Goal: Task Accomplishment & Management: Manage account settings

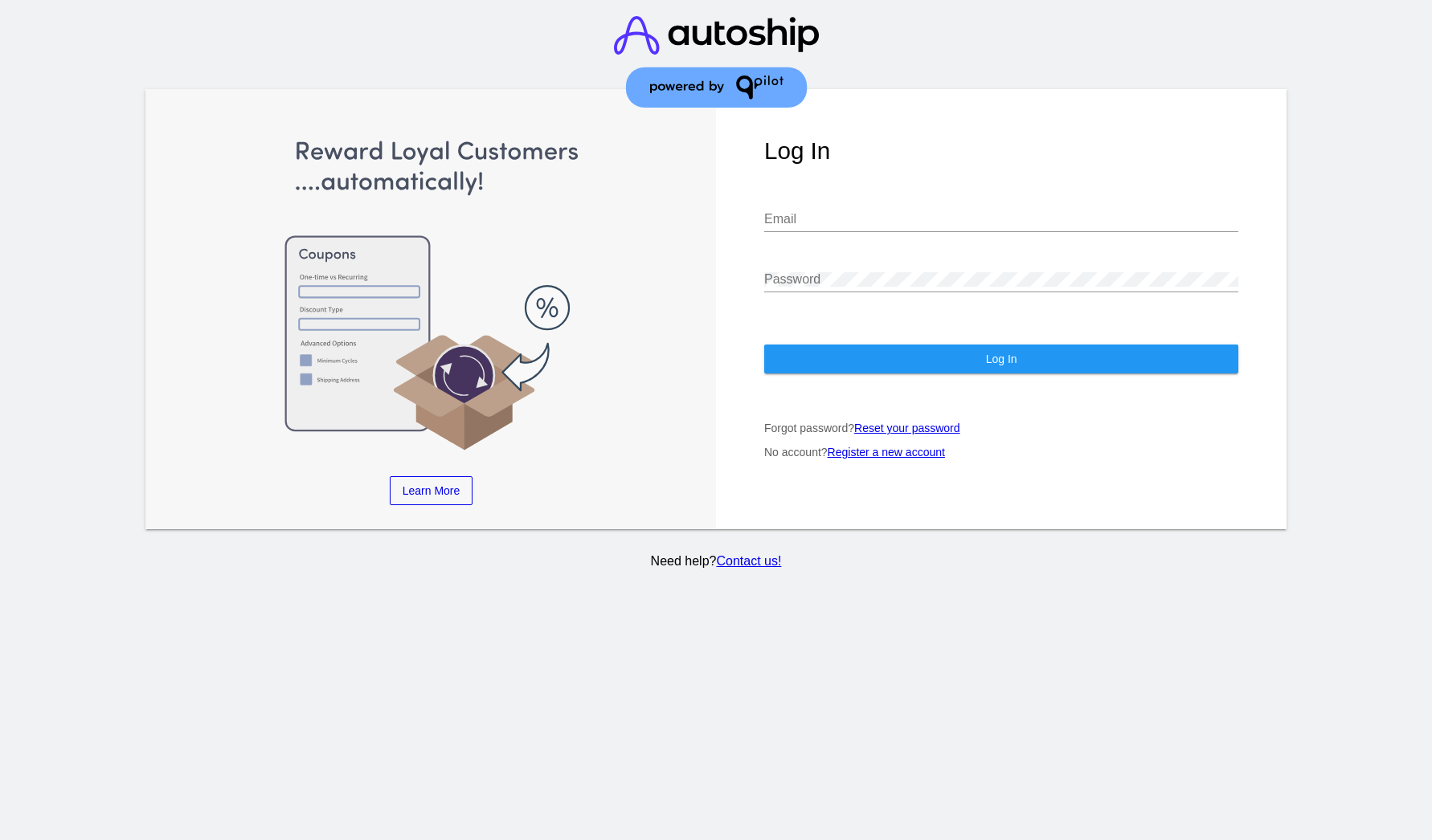
type input "[EMAIL_ADDRESS][DOMAIN_NAME]"
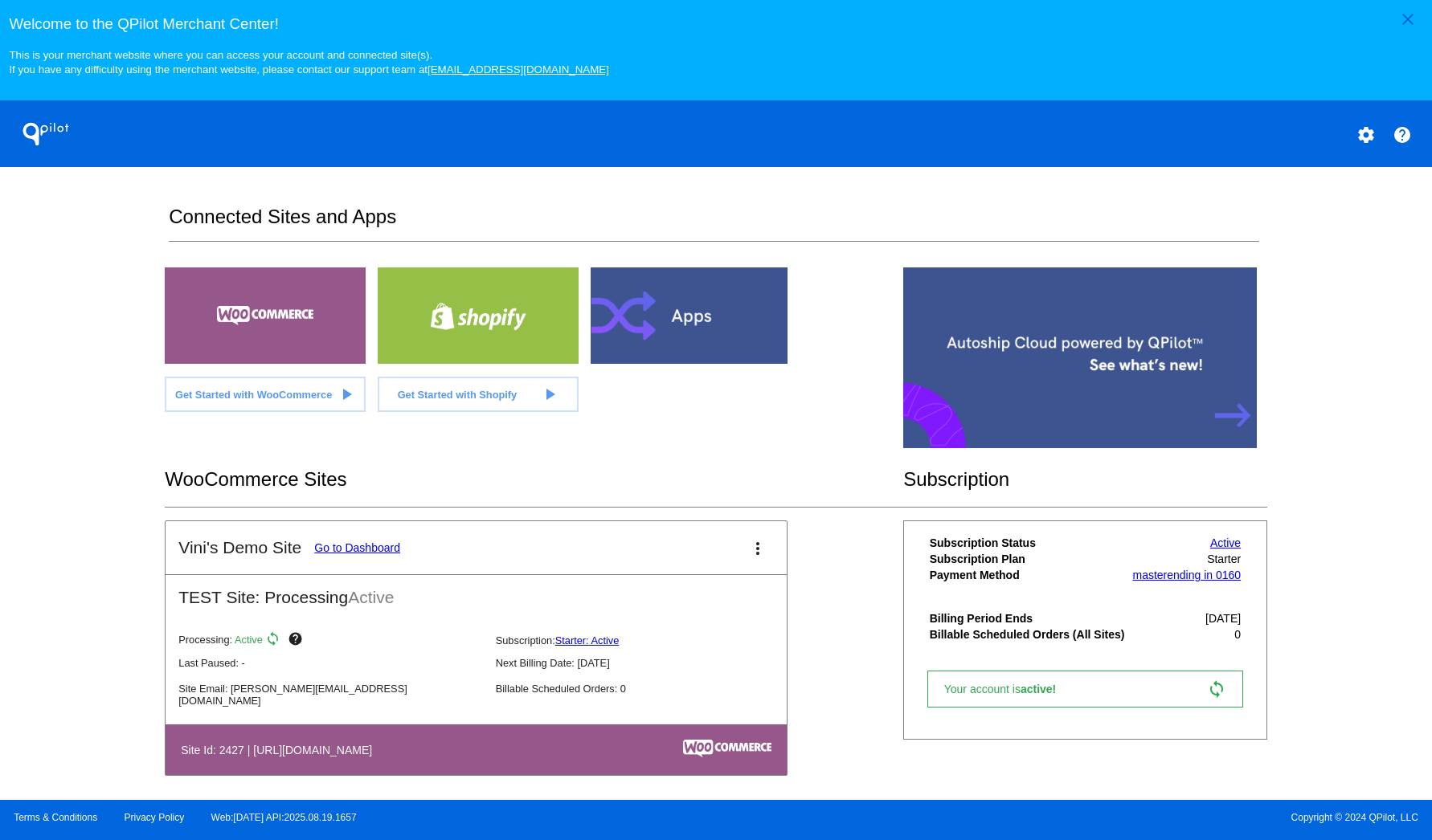
click at [378, 548] on link "Go to Dashboard" at bounding box center [357, 548] width 86 height 13
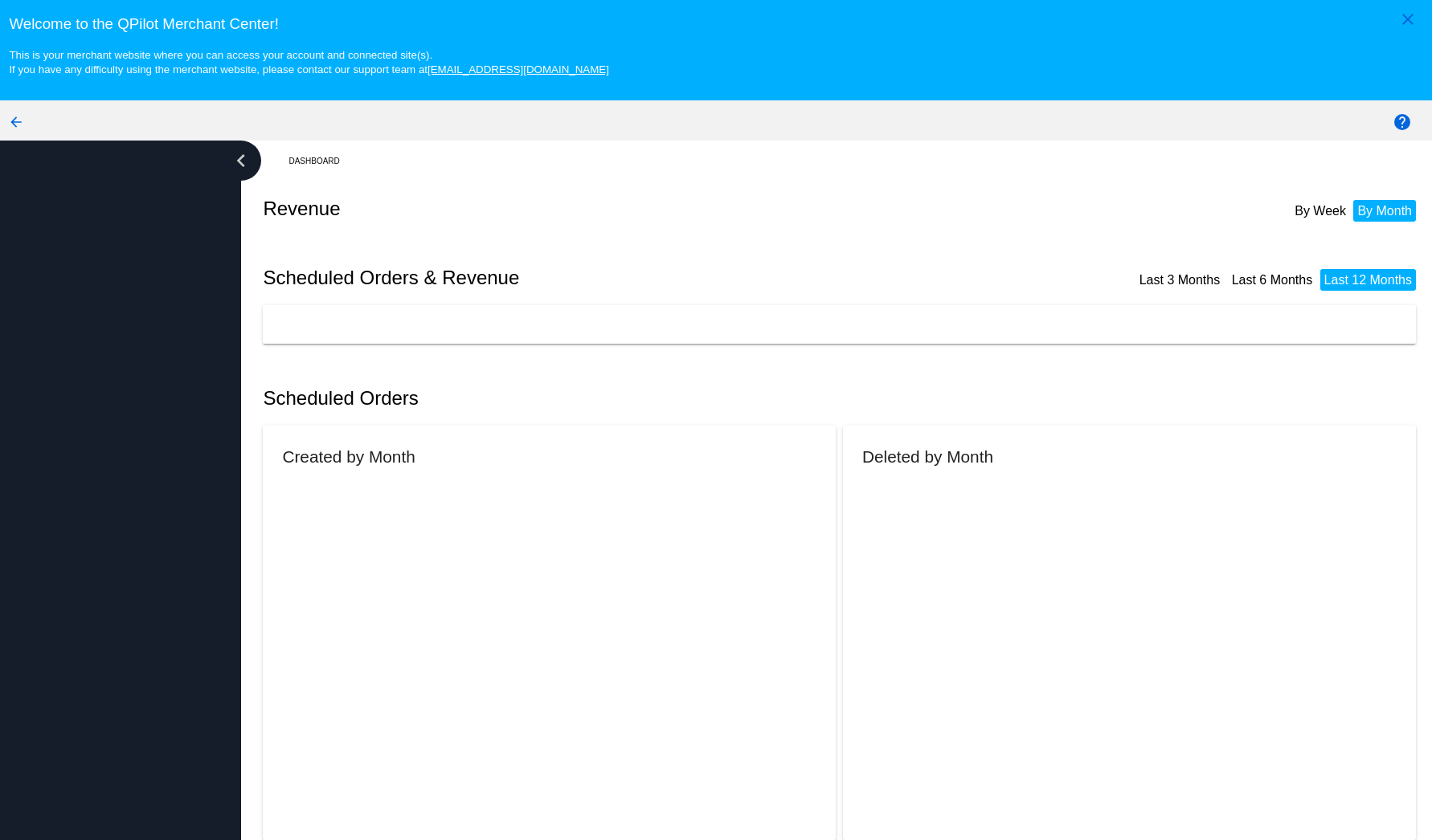
click at [378, 548] on rect at bounding box center [541, 658] width 486 height 301
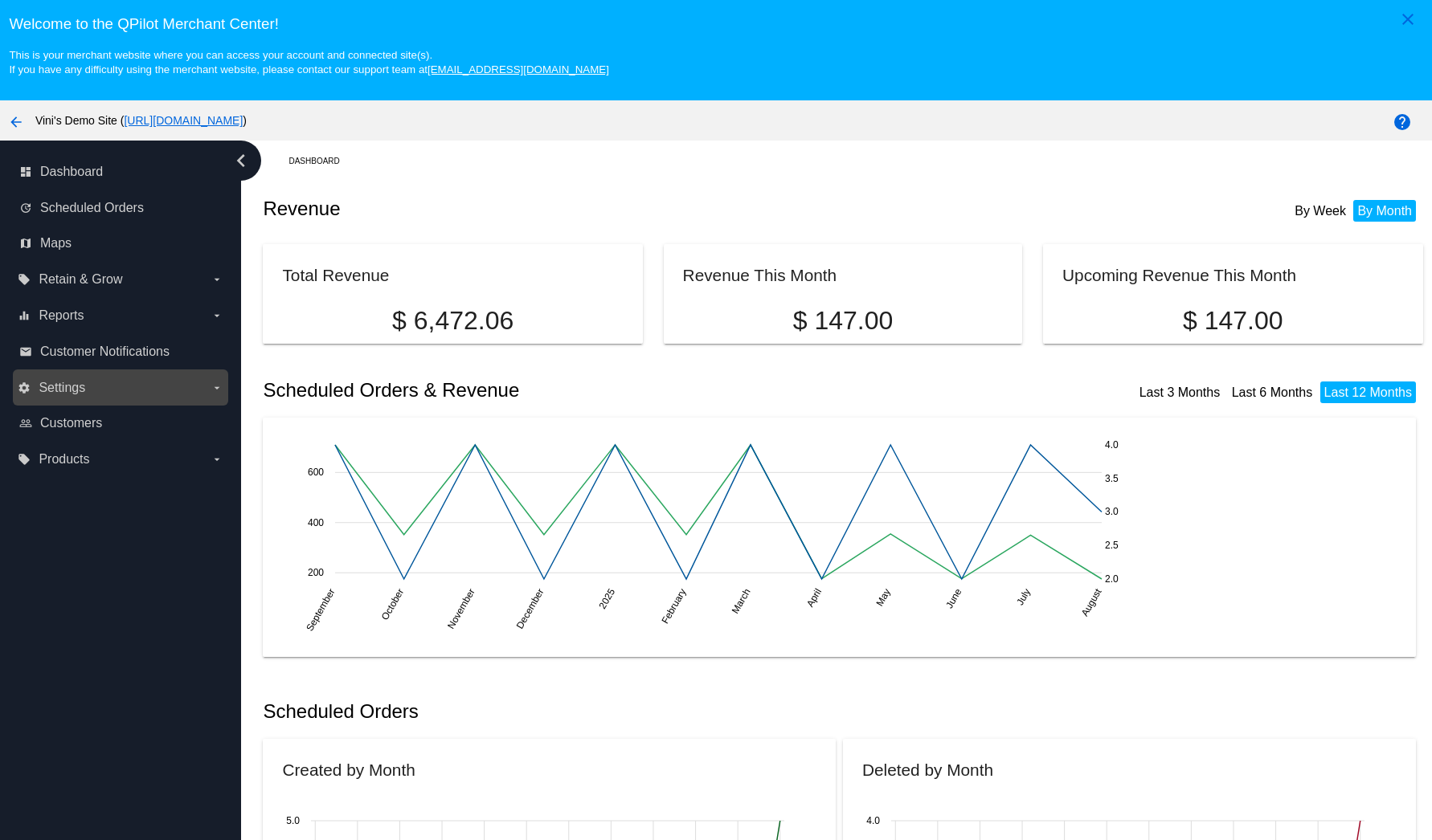
click at [120, 381] on label "settings Settings arrow_drop_down" at bounding box center [120, 388] width 205 height 26
click at [0, 0] on input "settings Settings arrow_drop_down" at bounding box center [0, 0] width 0 height 0
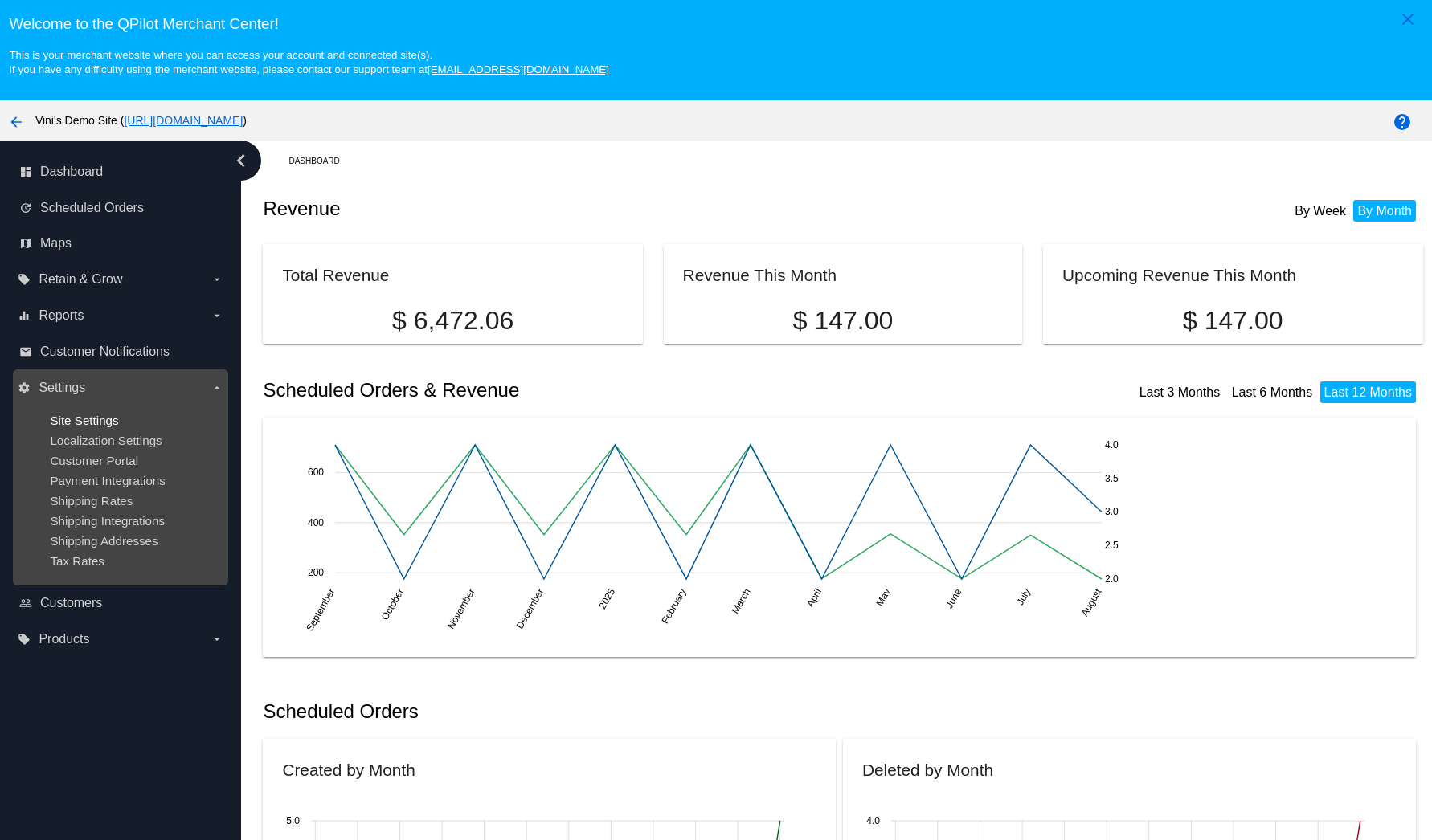
click at [109, 422] on span "Site Settings" at bounding box center [83, 420] width 69 height 14
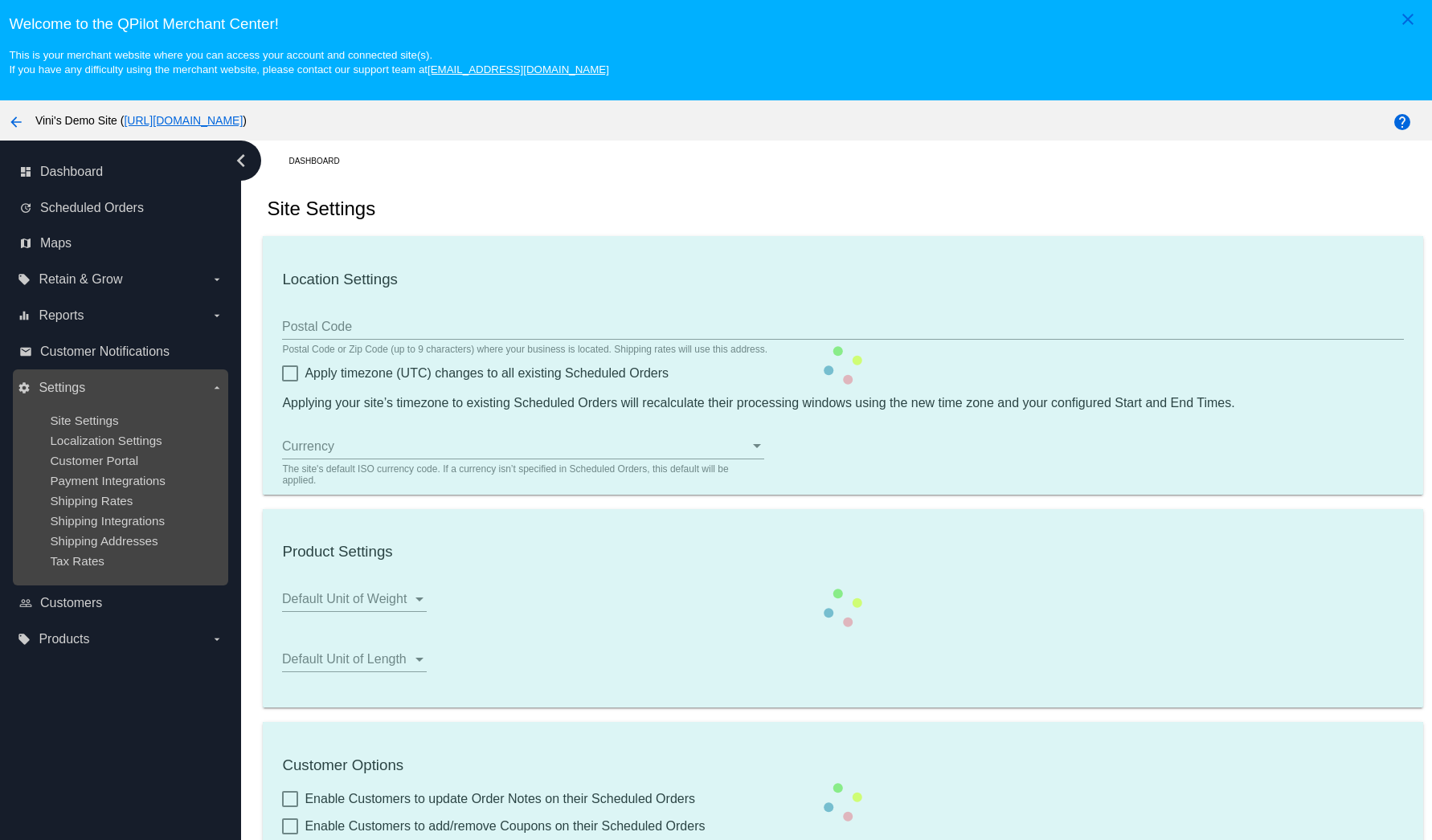
type input "00:00"
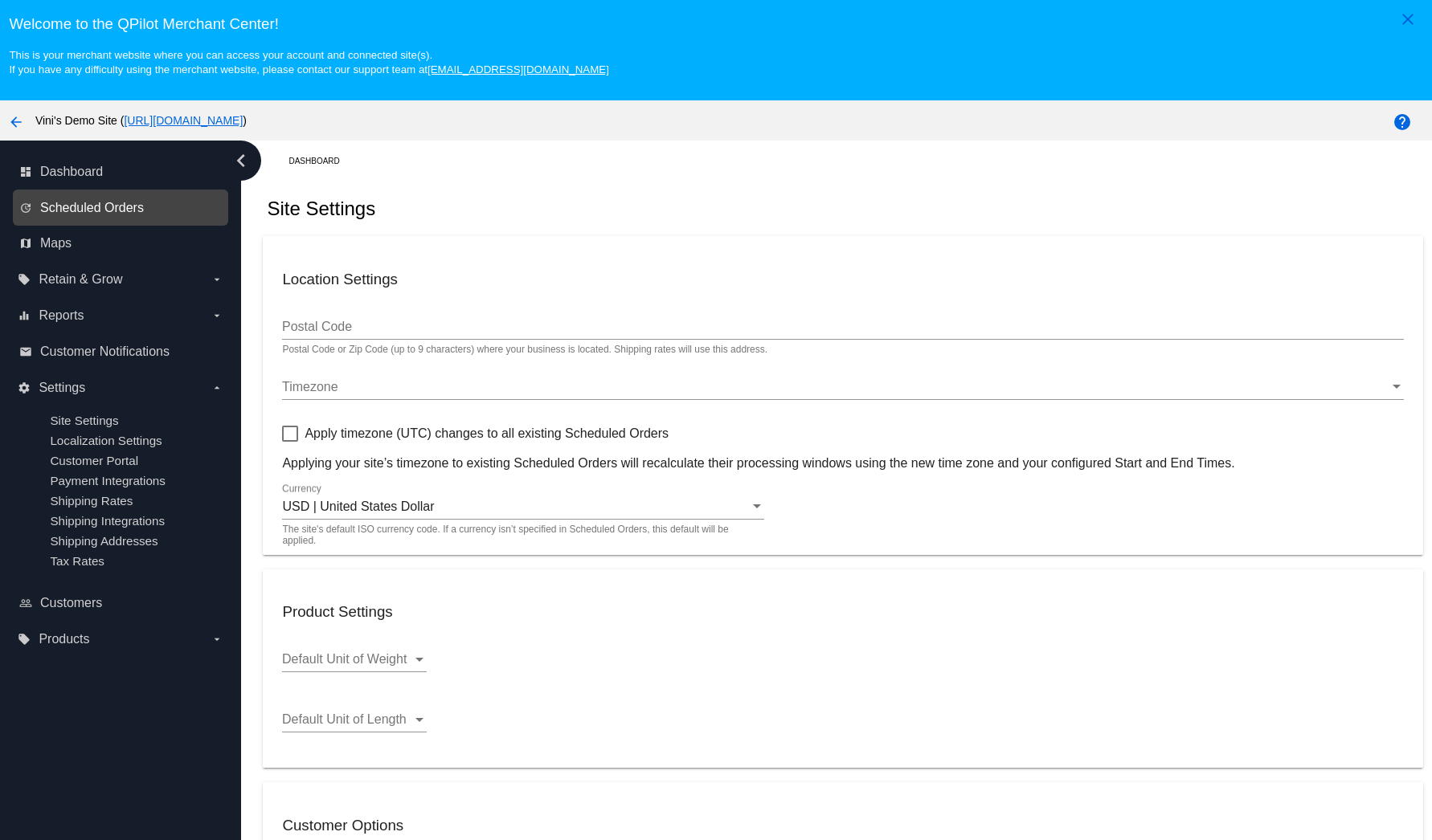
checkbox input "true"
click at [243, 119] on link "[URL][DOMAIN_NAME]" at bounding box center [183, 120] width 119 height 13
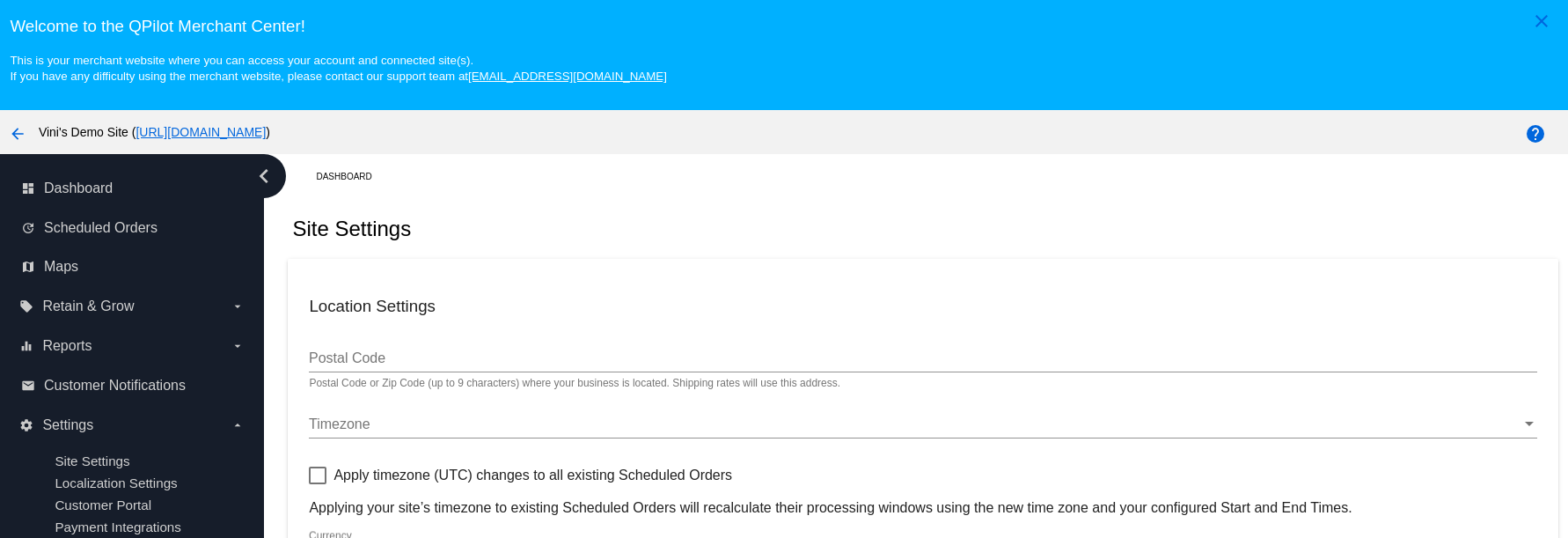
click at [552, 220] on div "Site Settings" at bounding box center [922, 229] width 1270 height 60
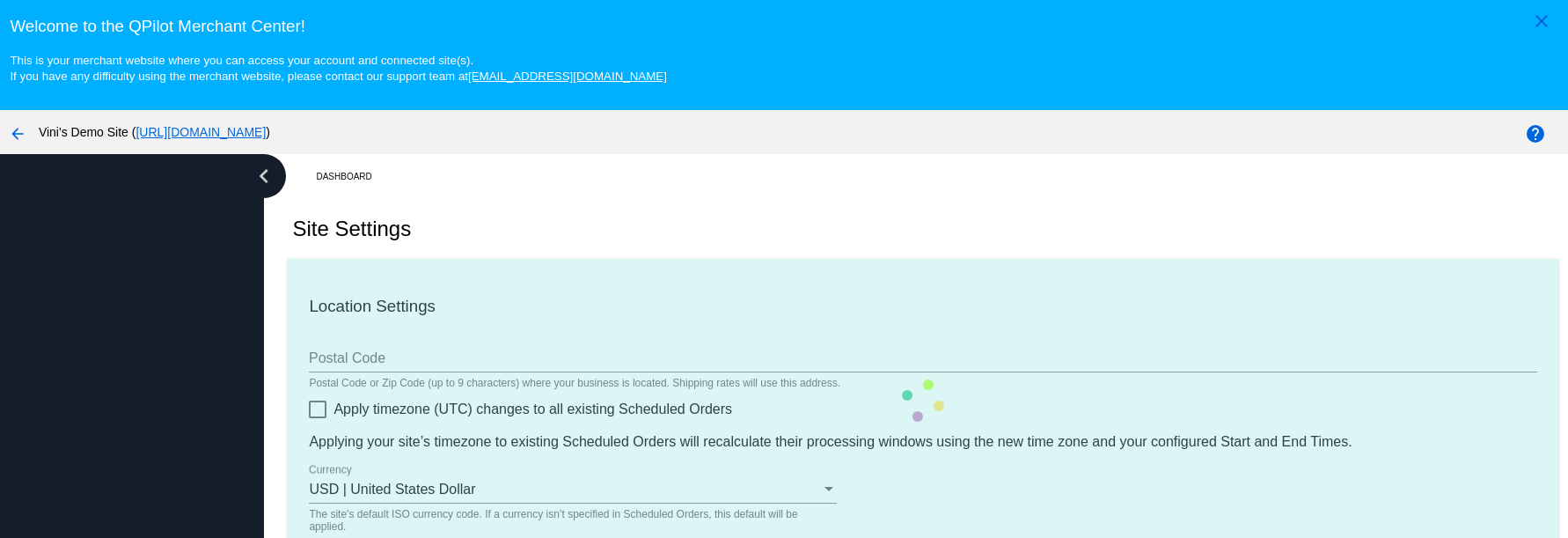
checkbox input "true"
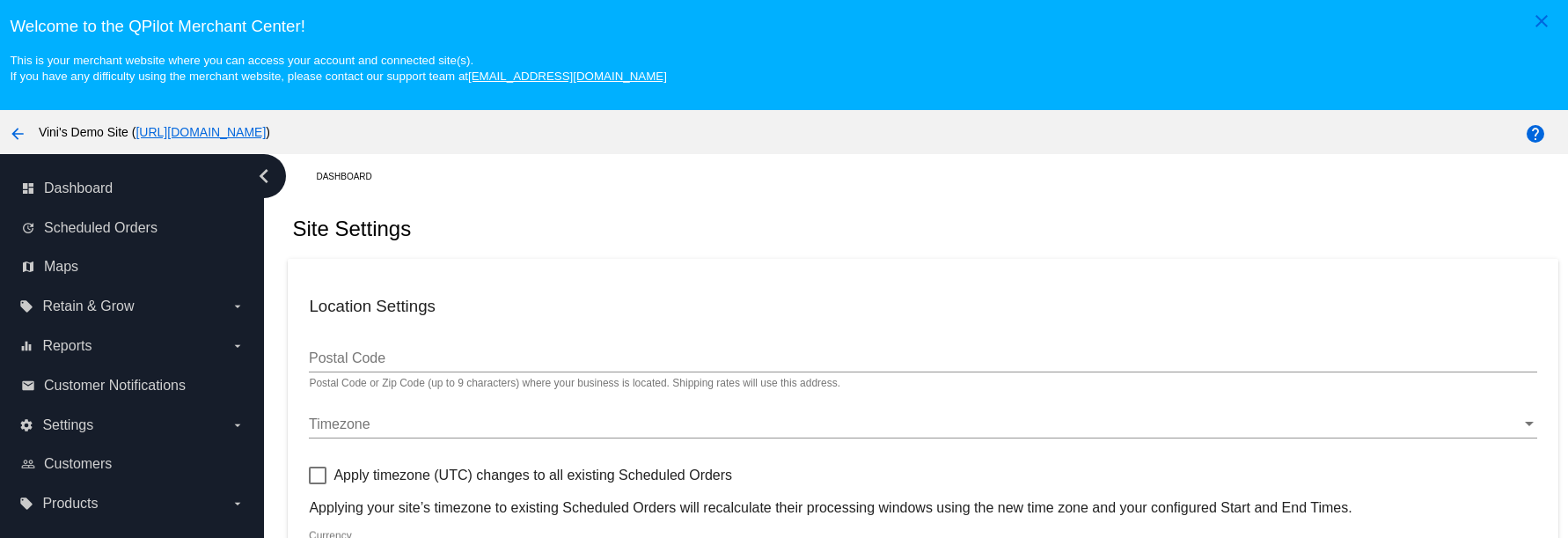
checkbox input "true"
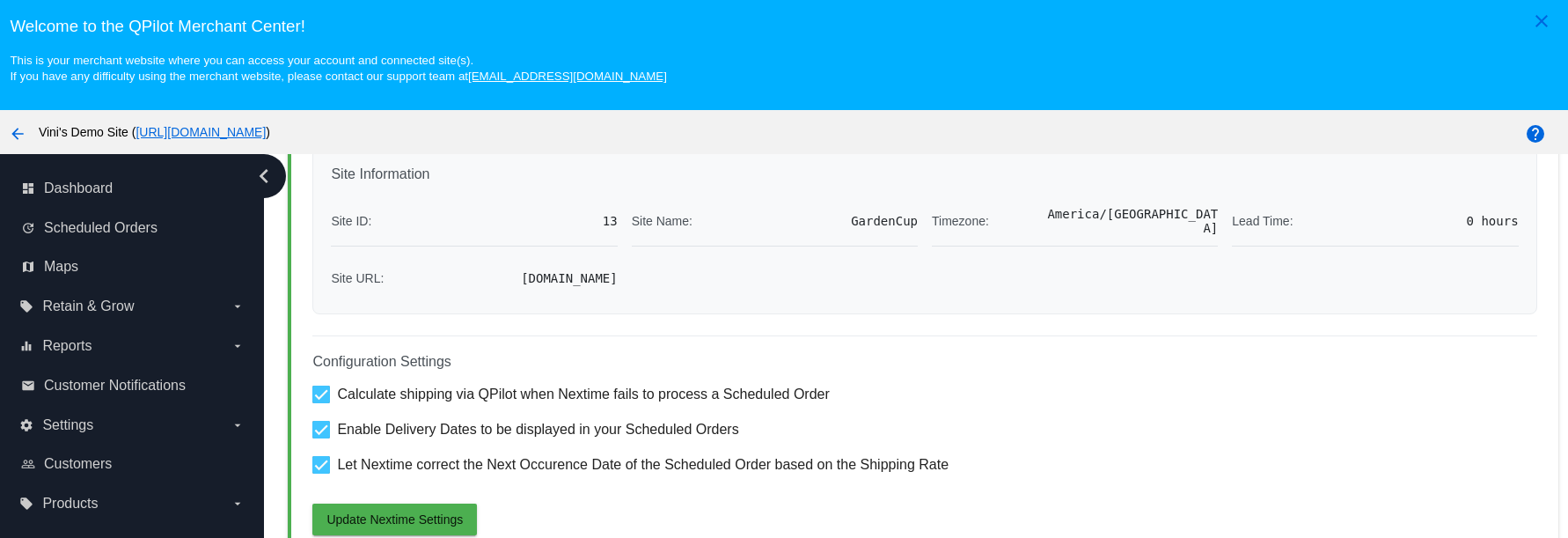
scroll to position [111, 0]
